Goal: Check status: Check status

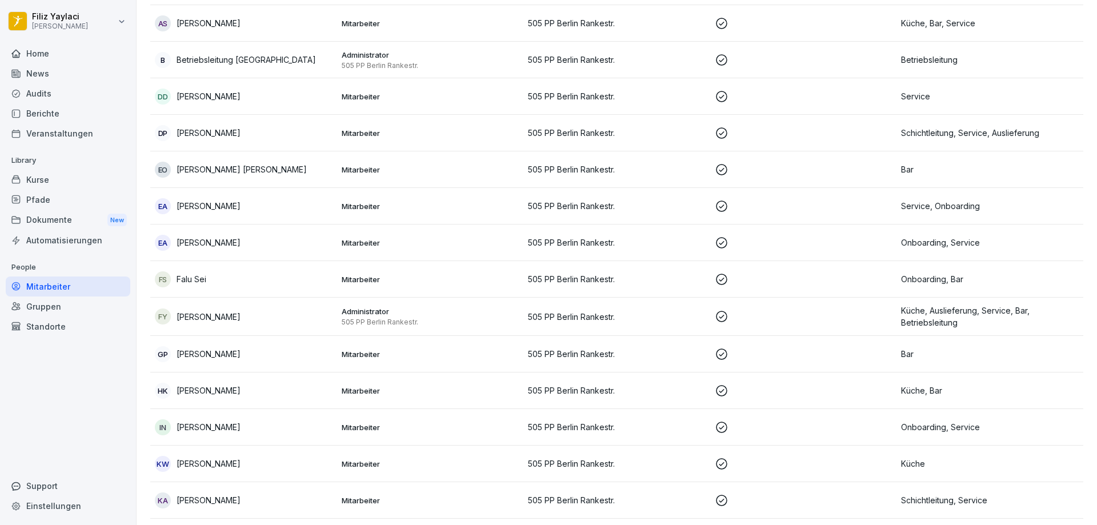
scroll to position [295, 0]
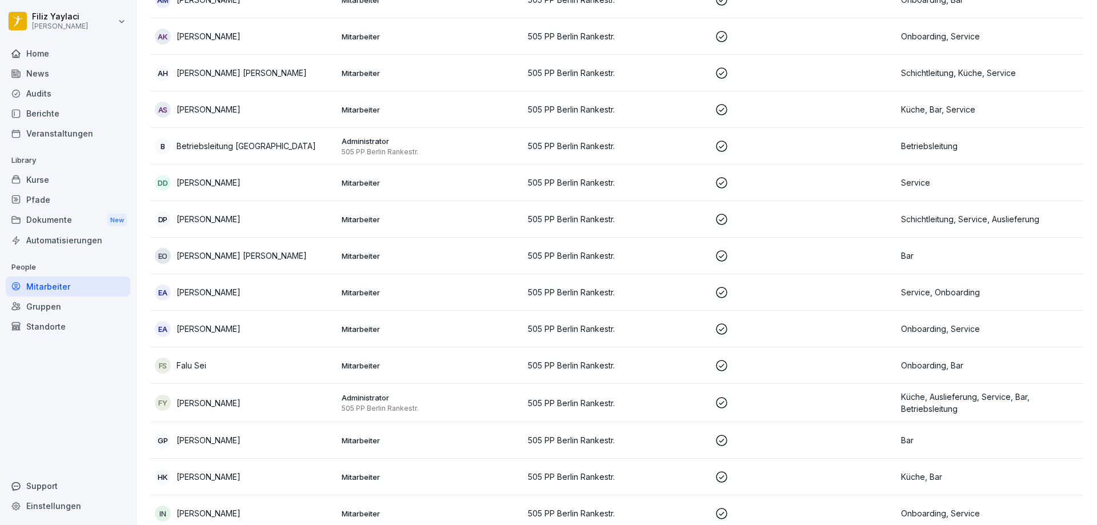
click at [265, 364] on div "[PERSON_NAME] Sei" at bounding box center [244, 366] width 178 height 16
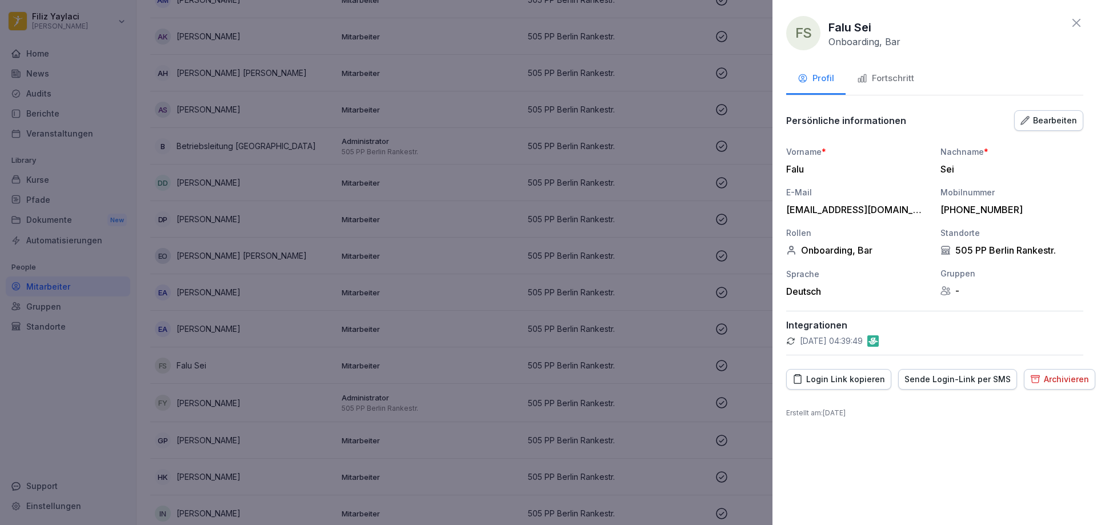
click at [885, 77] on div "Fortschritt" at bounding box center [885, 78] width 57 height 13
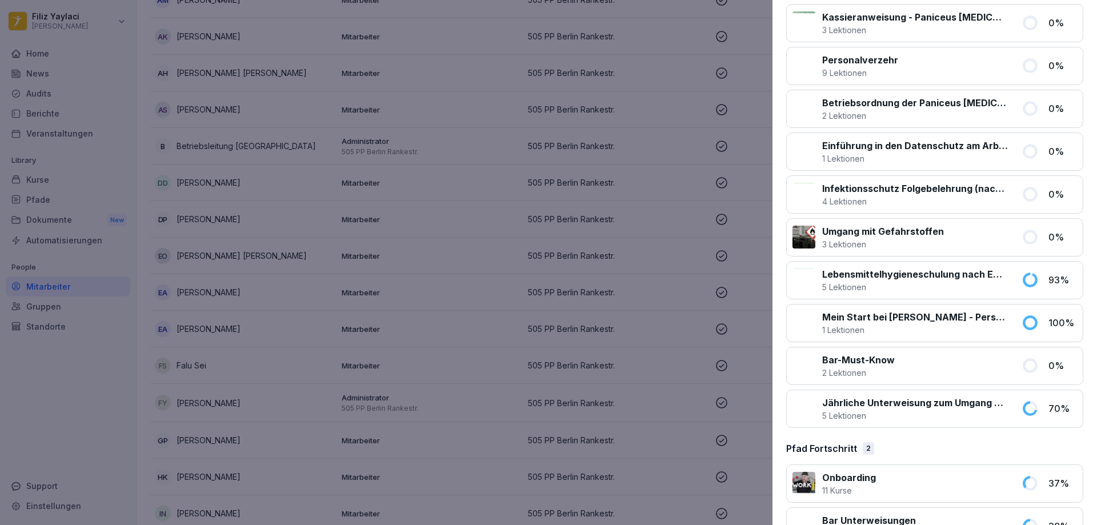
scroll to position [355, 0]
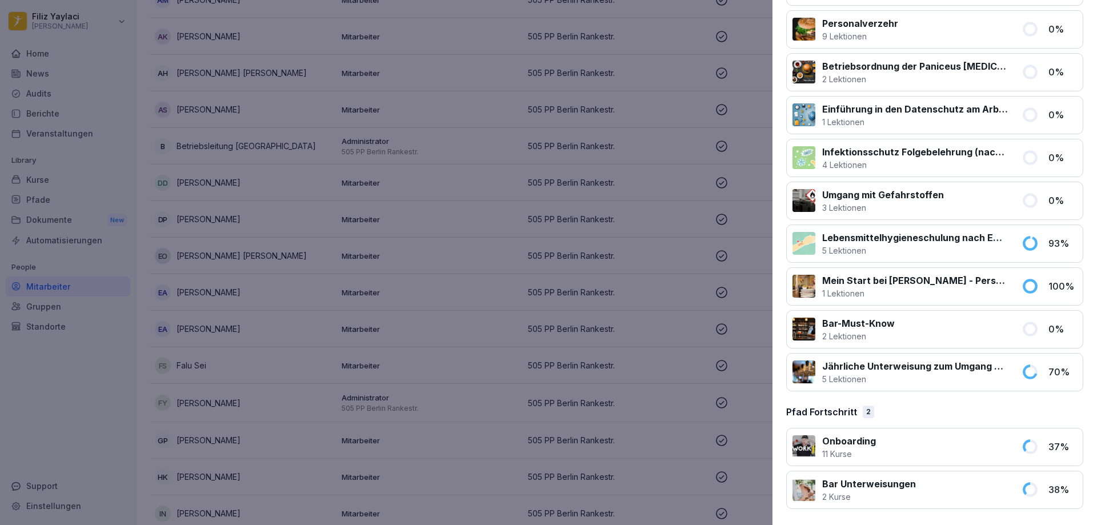
click at [907, 447] on div at bounding box center [949, 447] width 132 height 26
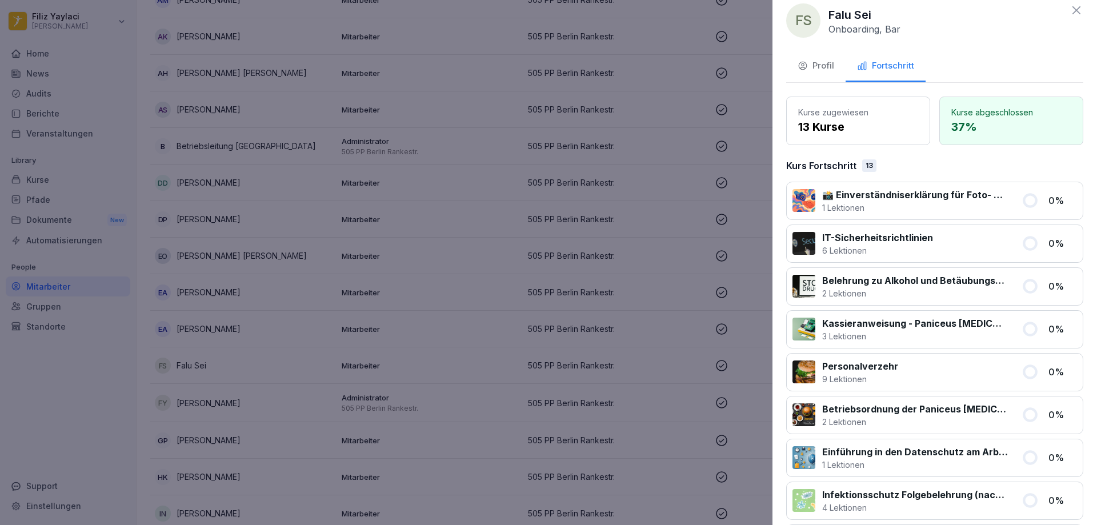
scroll to position [0, 0]
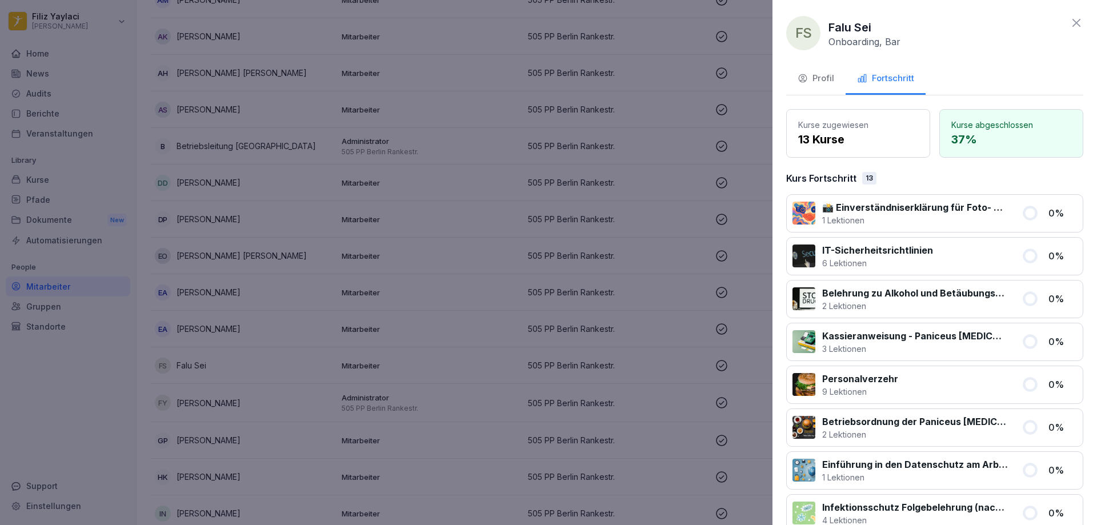
click at [1070, 22] on icon at bounding box center [1077, 23] width 14 height 14
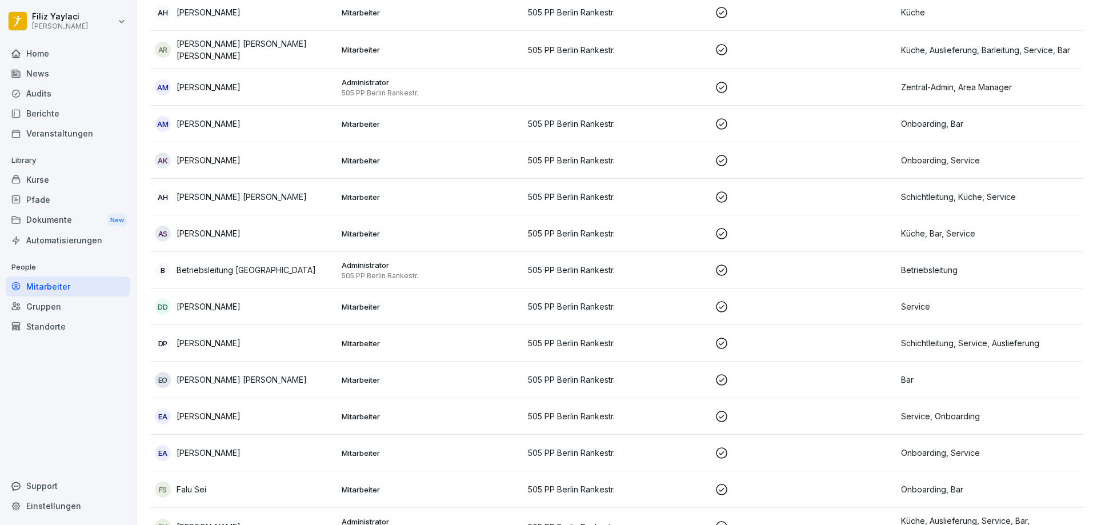
scroll to position [57, 0]
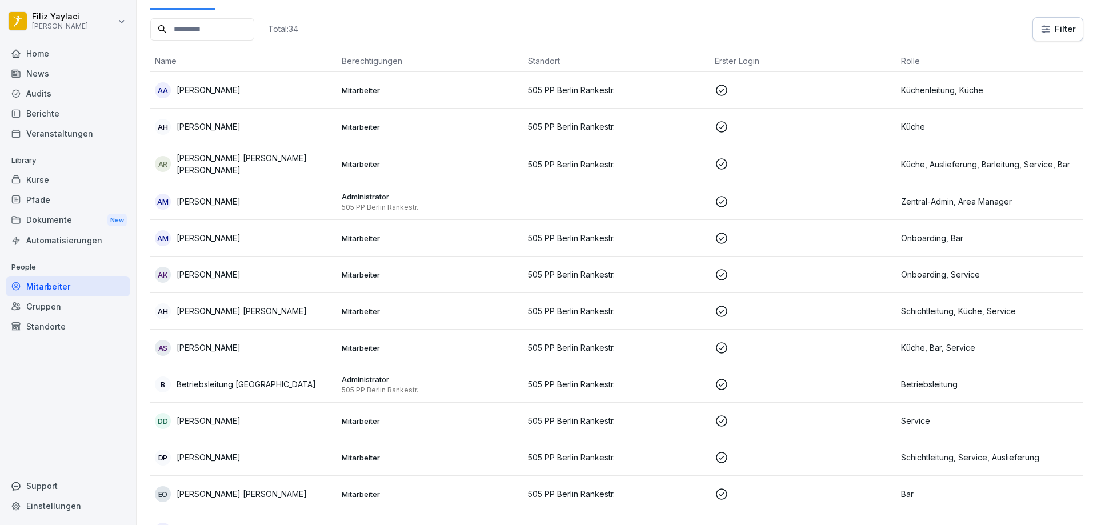
click at [344, 235] on p "Mitarbeiter" at bounding box center [431, 238] width 178 height 10
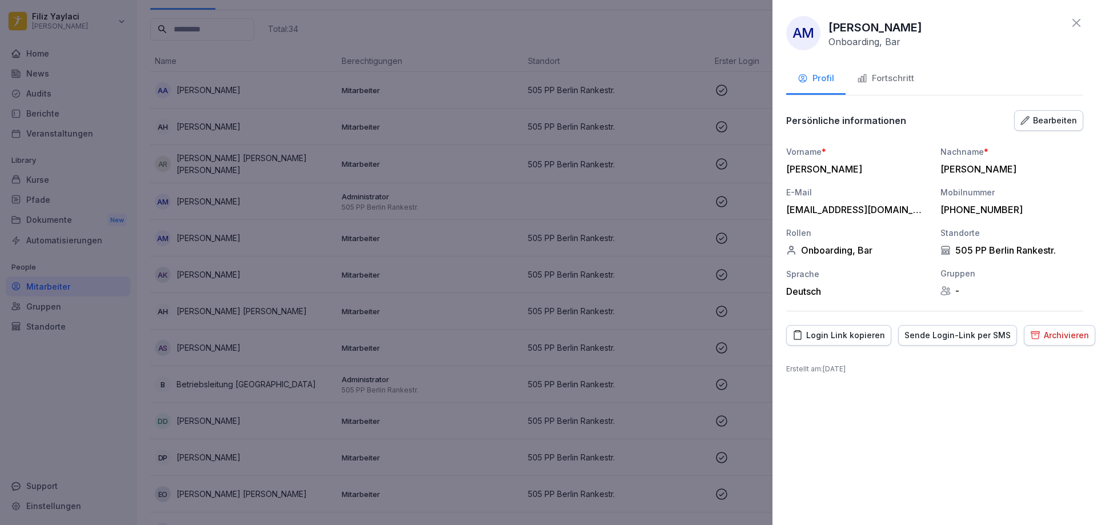
click at [893, 73] on div "Fortschritt" at bounding box center [885, 78] width 57 height 13
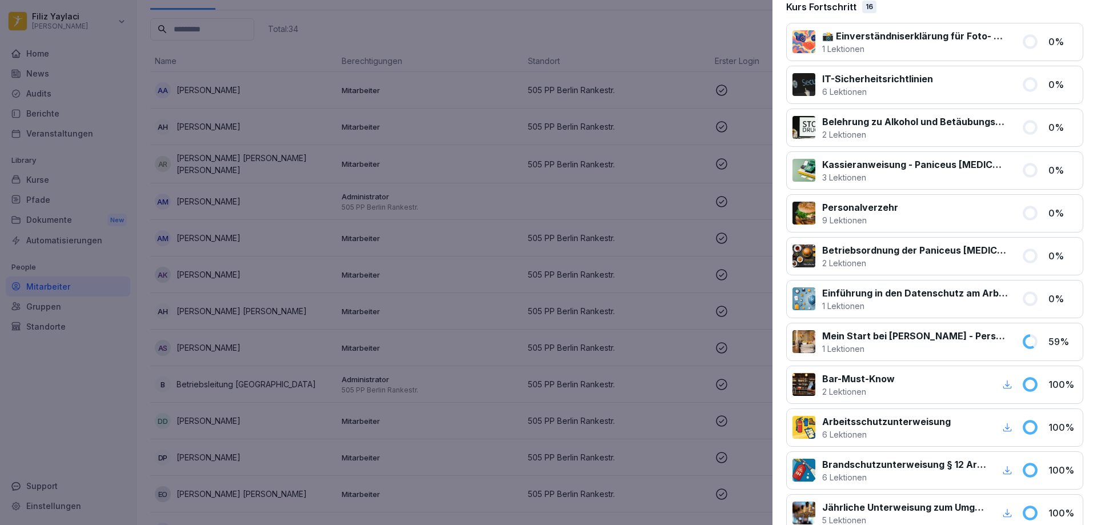
scroll to position [114, 0]
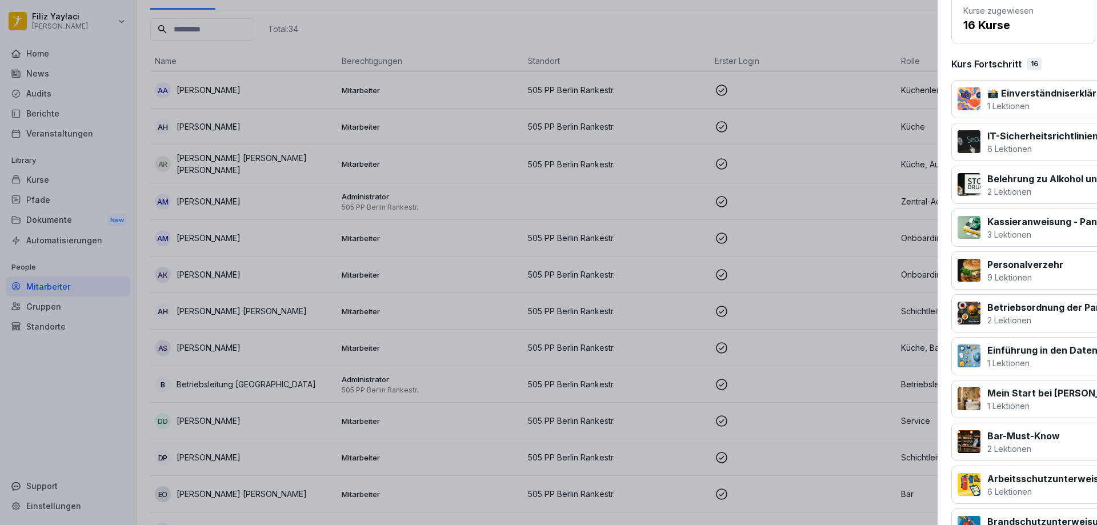
click at [414, 205] on div at bounding box center [548, 262] width 1097 height 525
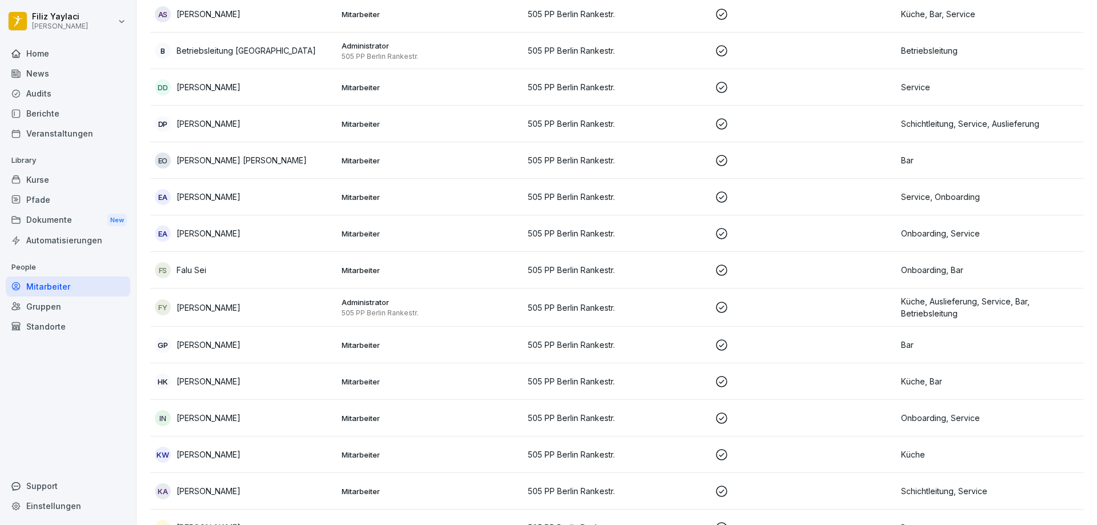
scroll to position [457, 0]
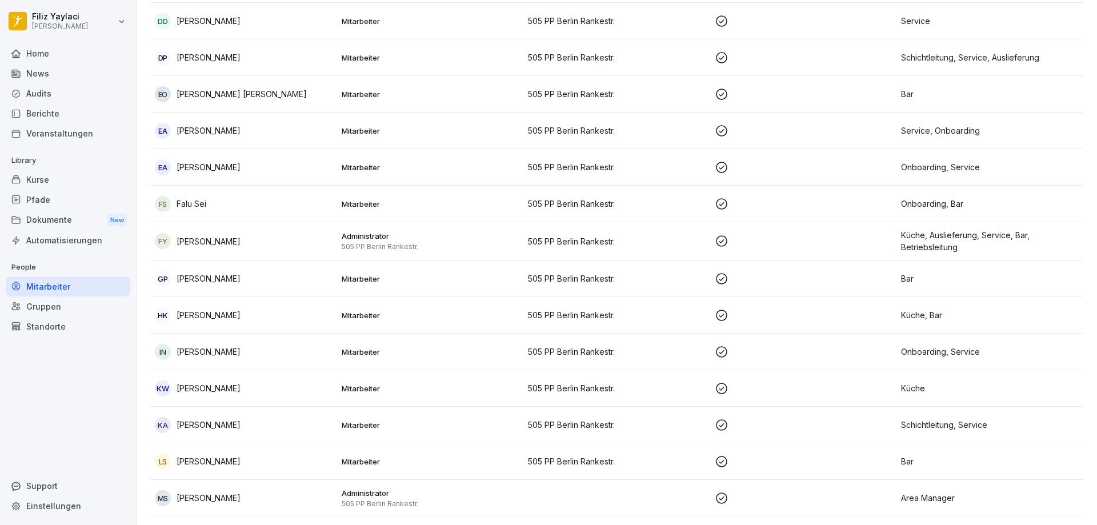
click at [543, 355] on p "505 PP Berlin Rankestr." at bounding box center [617, 352] width 178 height 12
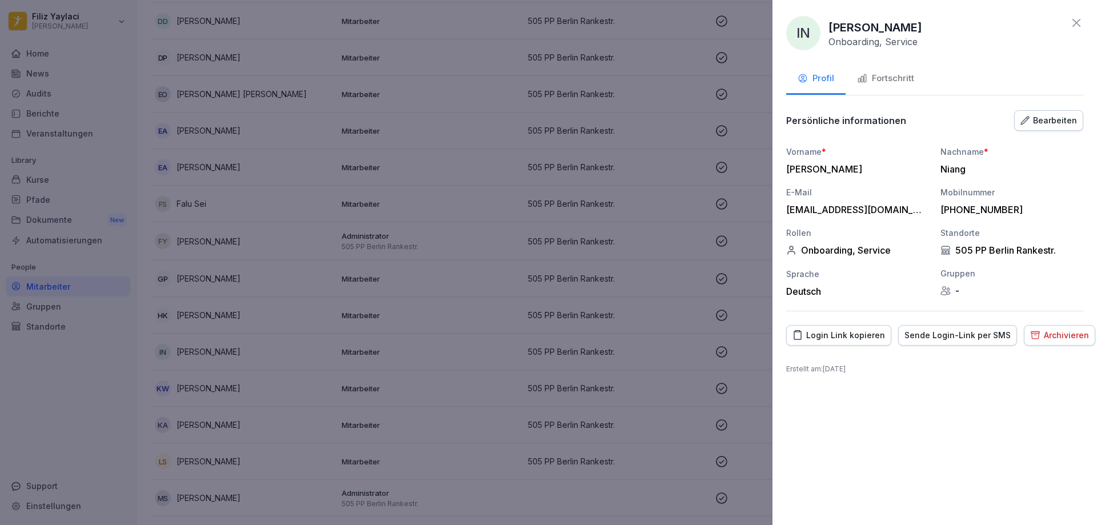
click at [893, 78] on div "Fortschritt" at bounding box center [885, 78] width 57 height 13
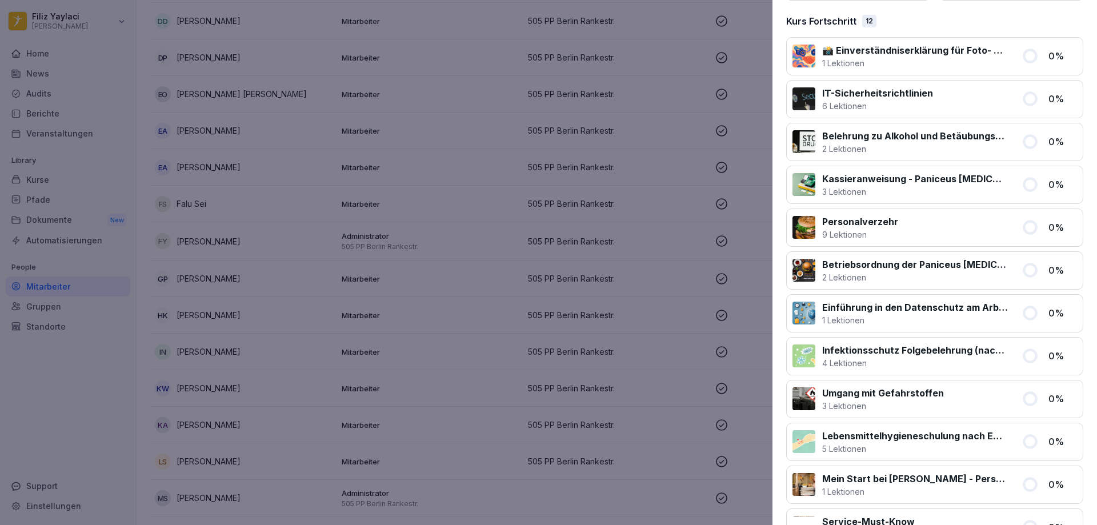
scroll to position [313, 0]
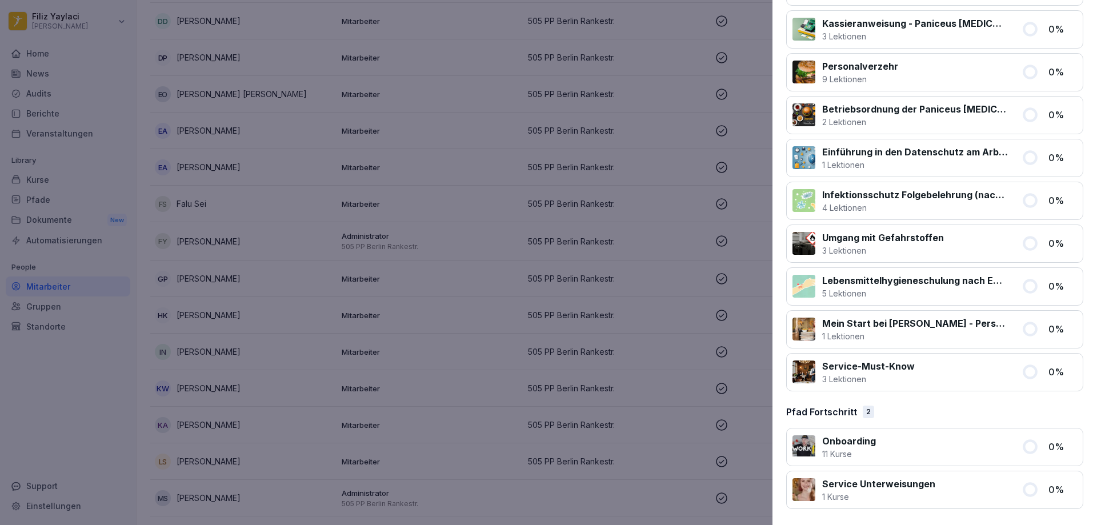
click at [574, 410] on div at bounding box center [548, 262] width 1097 height 525
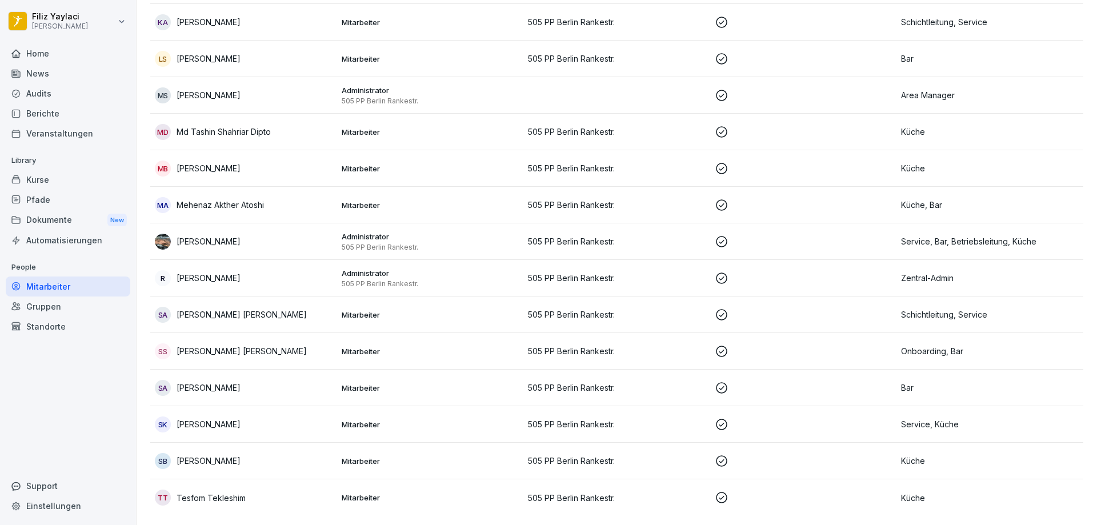
scroll to position [867, 0]
